Goal: Navigation & Orientation: Find specific page/section

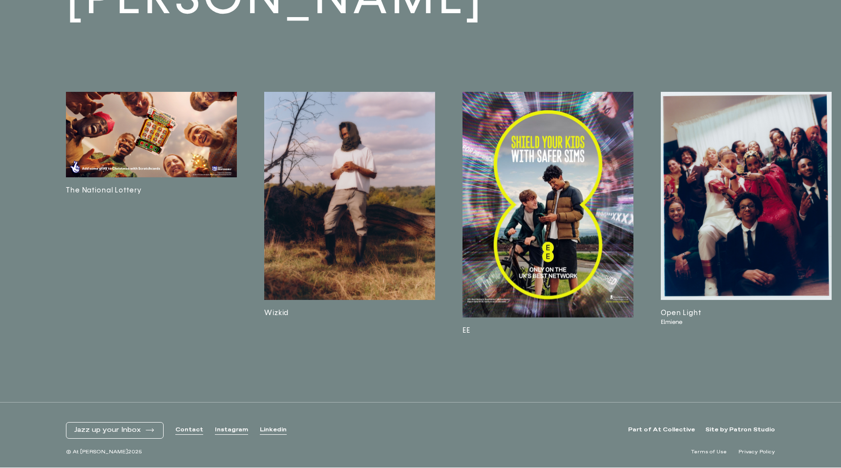
scroll to position [2952, 0]
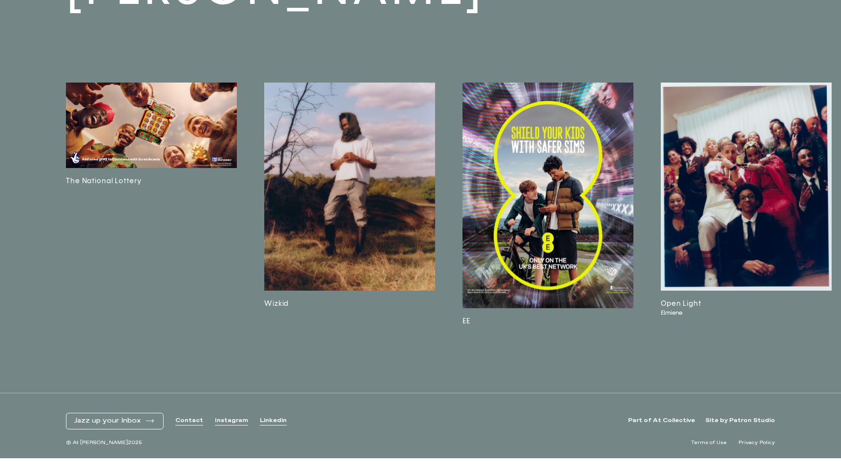
click at [326, 281] on img at bounding box center [349, 187] width 171 height 208
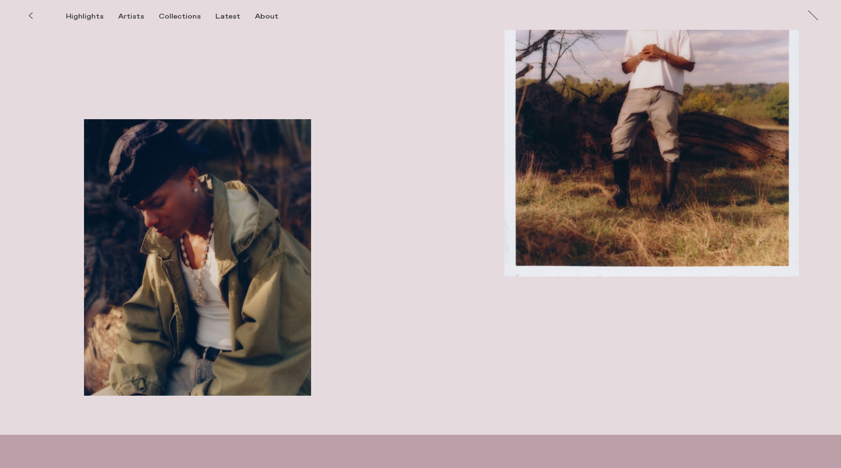
scroll to position [1474, 0]
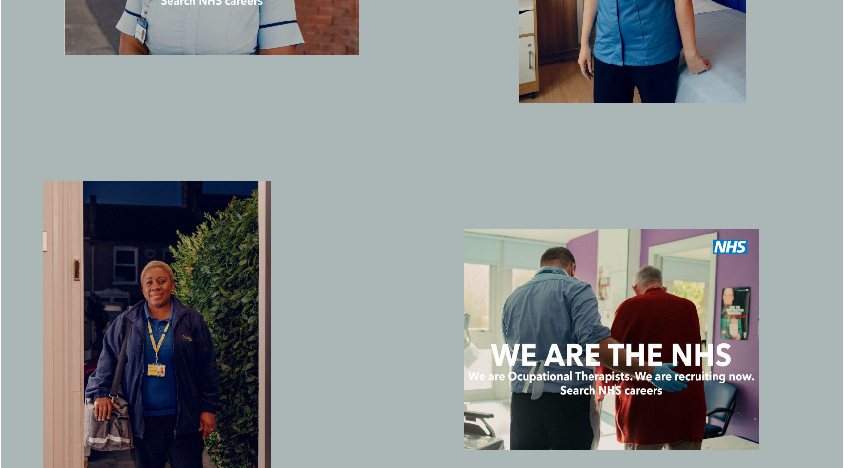
scroll to position [1468, 0]
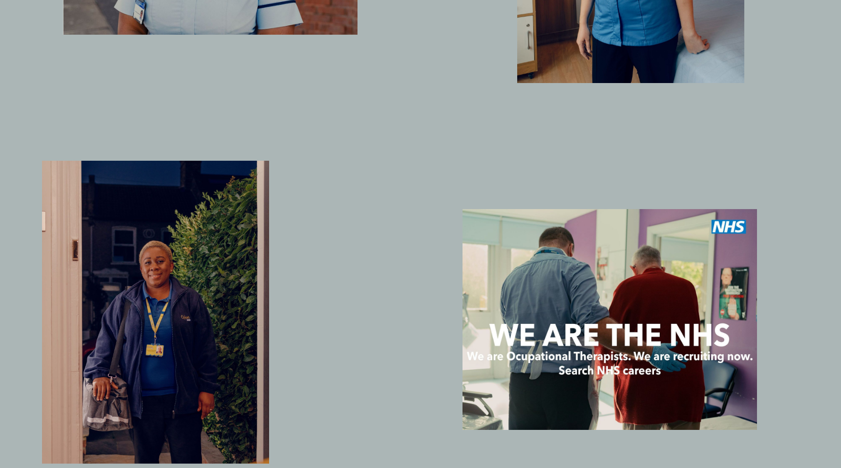
click at [206, 258] on img "button" at bounding box center [155, 312] width 227 height 303
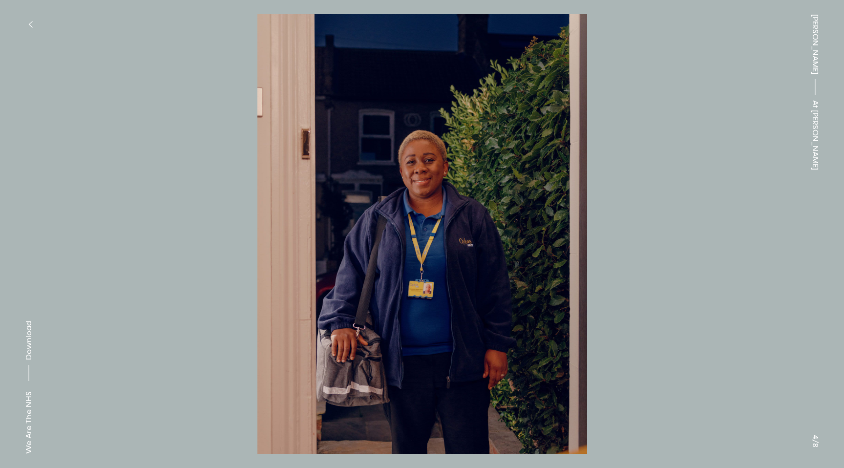
click at [678, 194] on button at bounding box center [633, 117] width 422 height 234
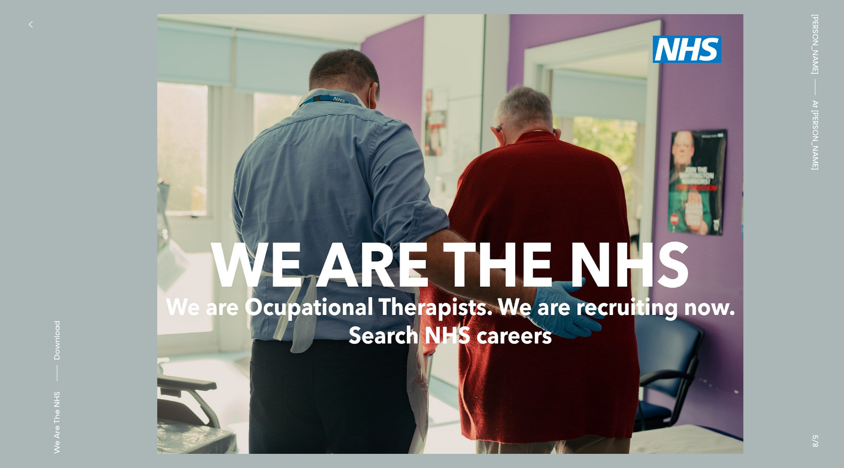
click at [678, 194] on button at bounding box center [633, 117] width 422 height 234
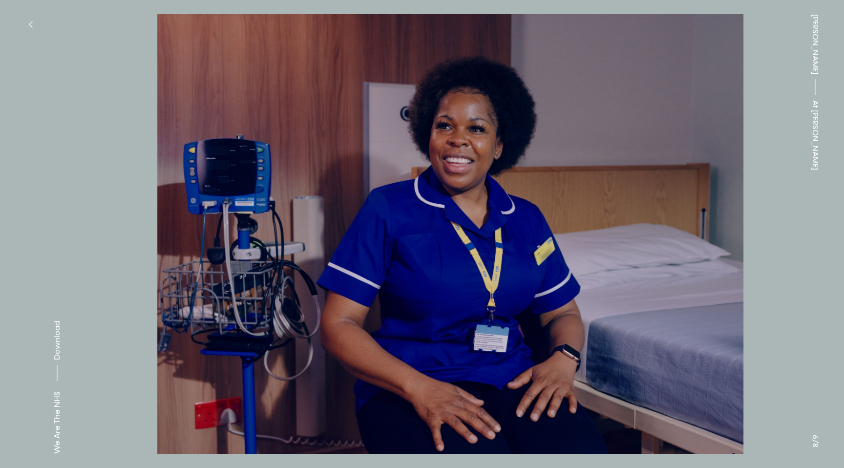
click at [680, 194] on button at bounding box center [633, 117] width 422 height 234
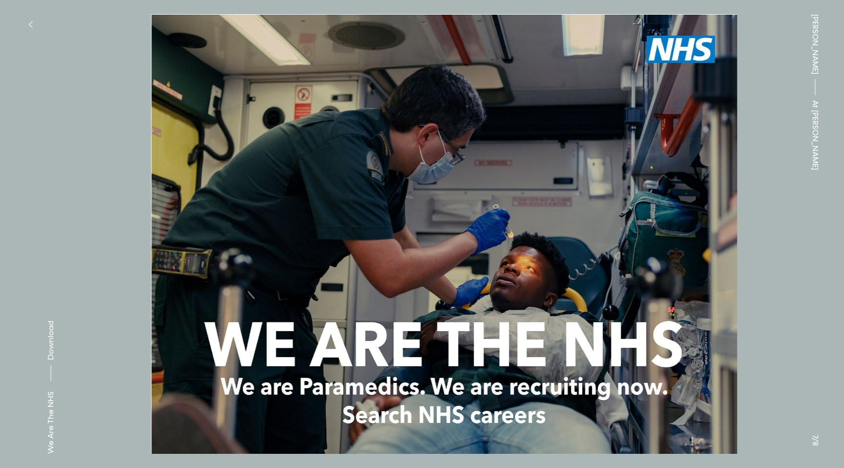
click at [679, 195] on button at bounding box center [633, 117] width 422 height 234
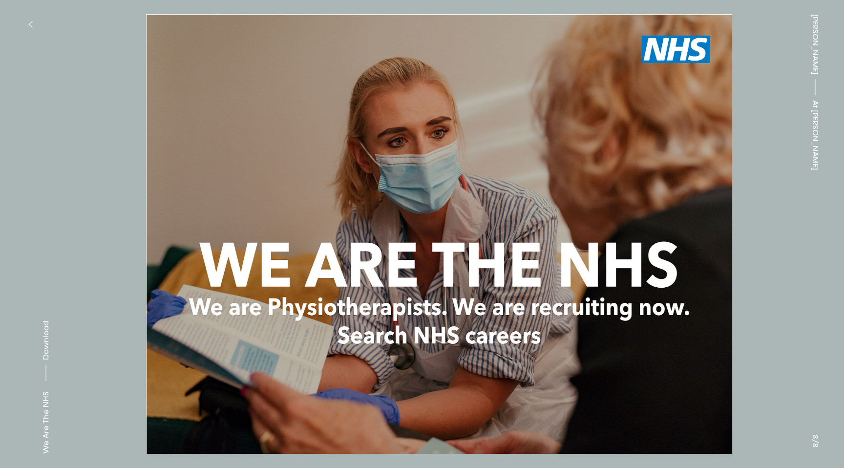
click at [679, 196] on button at bounding box center [633, 117] width 422 height 234
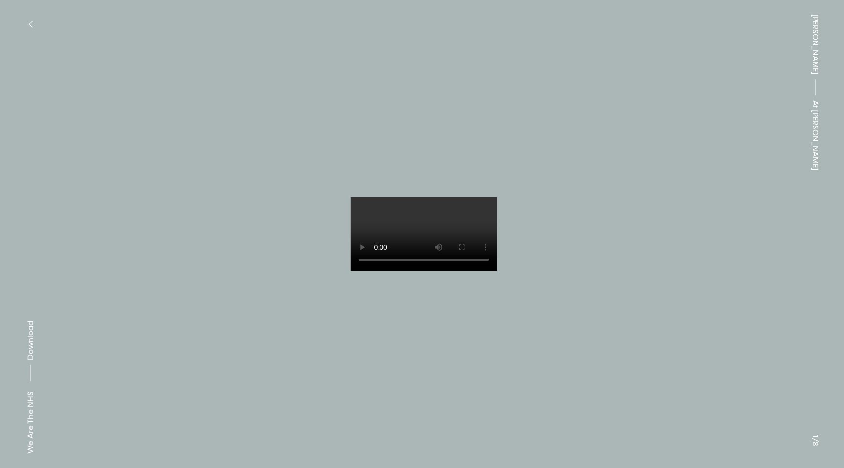
click at [679, 196] on button at bounding box center [633, 117] width 422 height 234
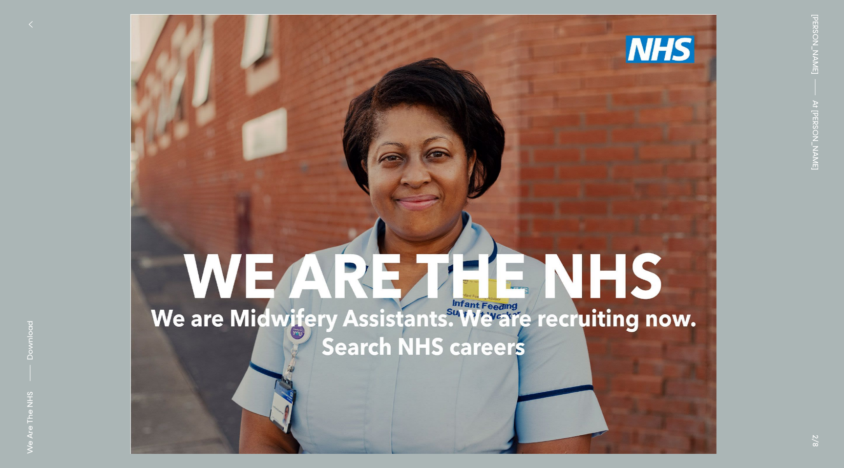
click at [679, 197] on button at bounding box center [633, 117] width 422 height 234
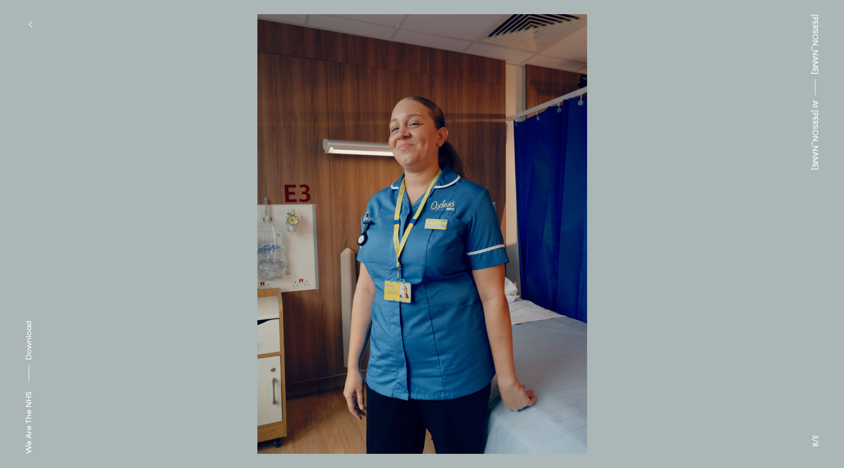
click at [649, 267] on img at bounding box center [422, 234] width 747 height 440
click at [543, 229] on button at bounding box center [633, 117] width 422 height 234
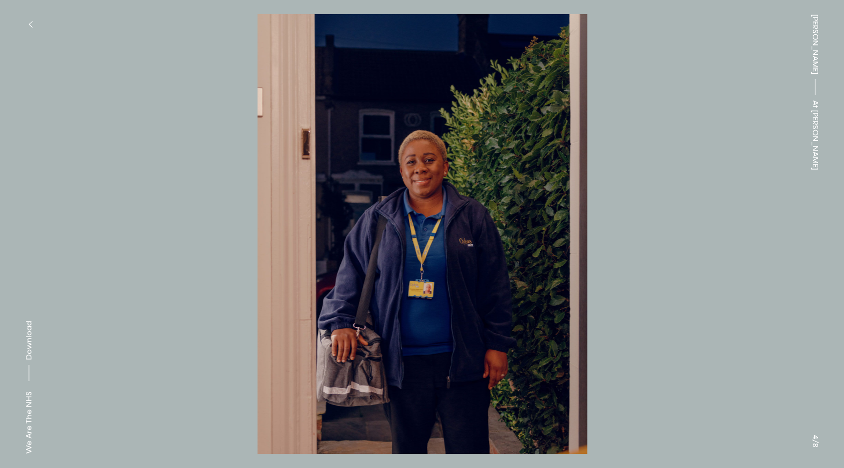
click at [588, 171] on button at bounding box center [633, 117] width 422 height 234
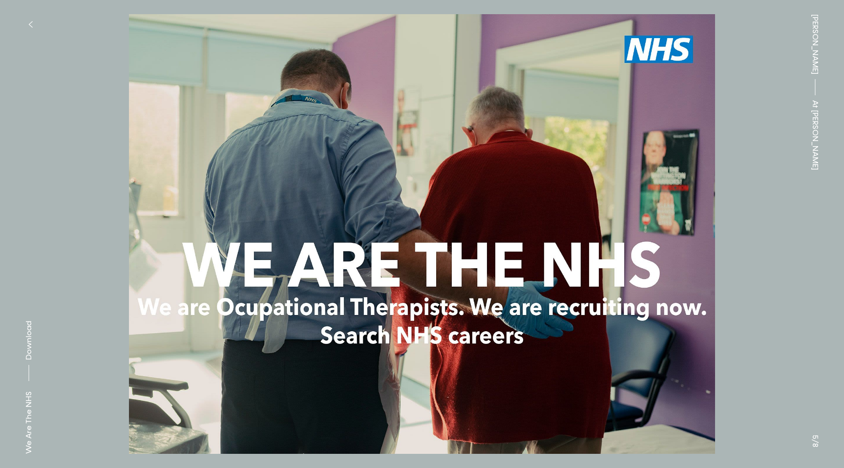
click at [724, 230] on button at bounding box center [633, 117] width 422 height 234
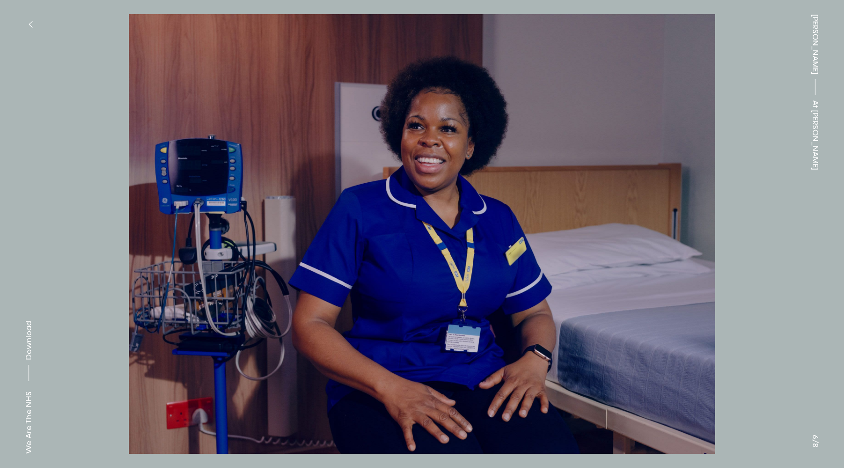
click at [695, 190] on button at bounding box center [633, 117] width 422 height 234
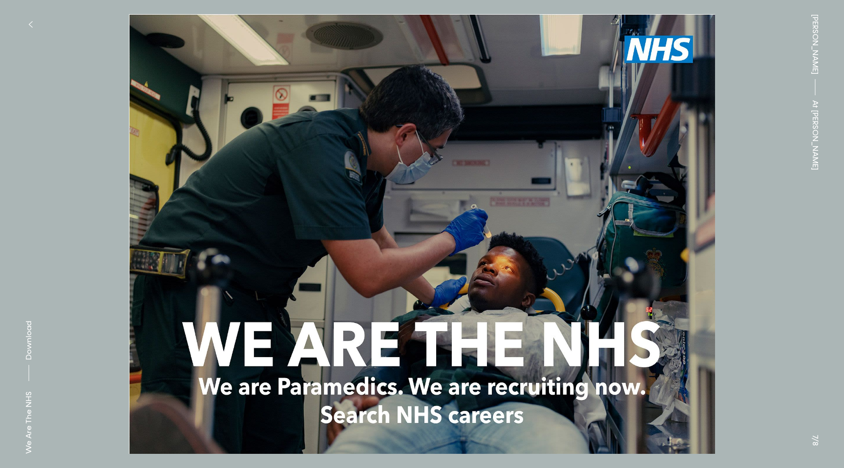
click at [693, 229] on button at bounding box center [633, 117] width 422 height 234
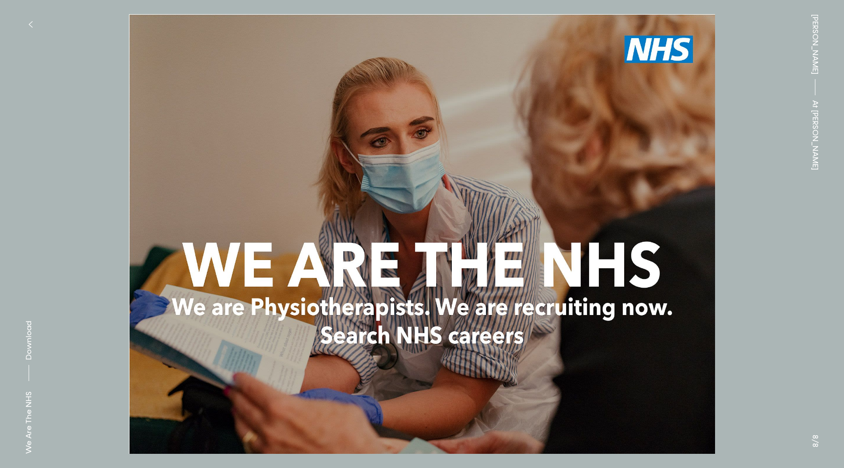
click at [682, 200] on button at bounding box center [633, 117] width 422 height 234
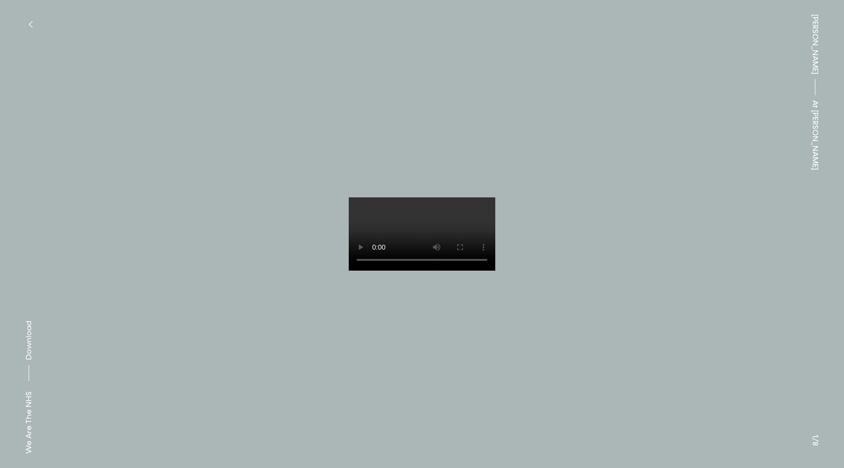
click at [815, 439] on div "[PERSON_NAME] At [PERSON_NAME]" at bounding box center [816, 234] width 58 height 468
click at [787, 212] on div "[PERSON_NAME] At [PERSON_NAME]" at bounding box center [816, 234] width 58 height 468
click at [771, 213] on button at bounding box center [633, 117] width 422 height 234
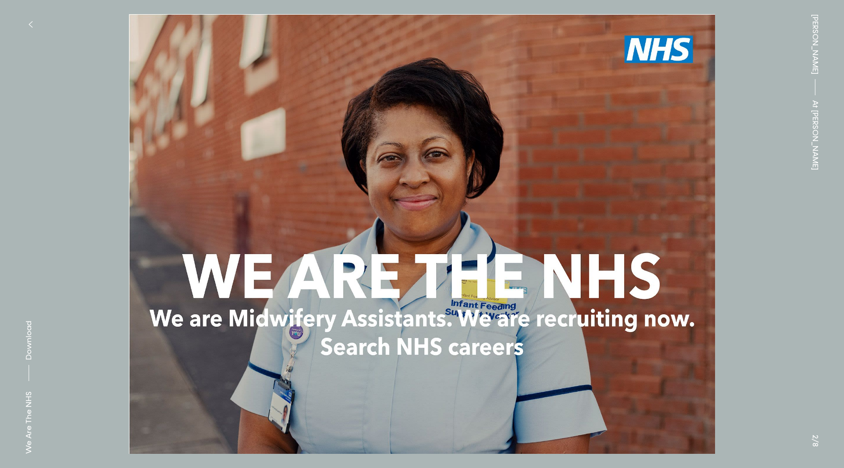
click at [735, 219] on button at bounding box center [633, 117] width 422 height 234
